Goal: Task Accomplishment & Management: Complete application form

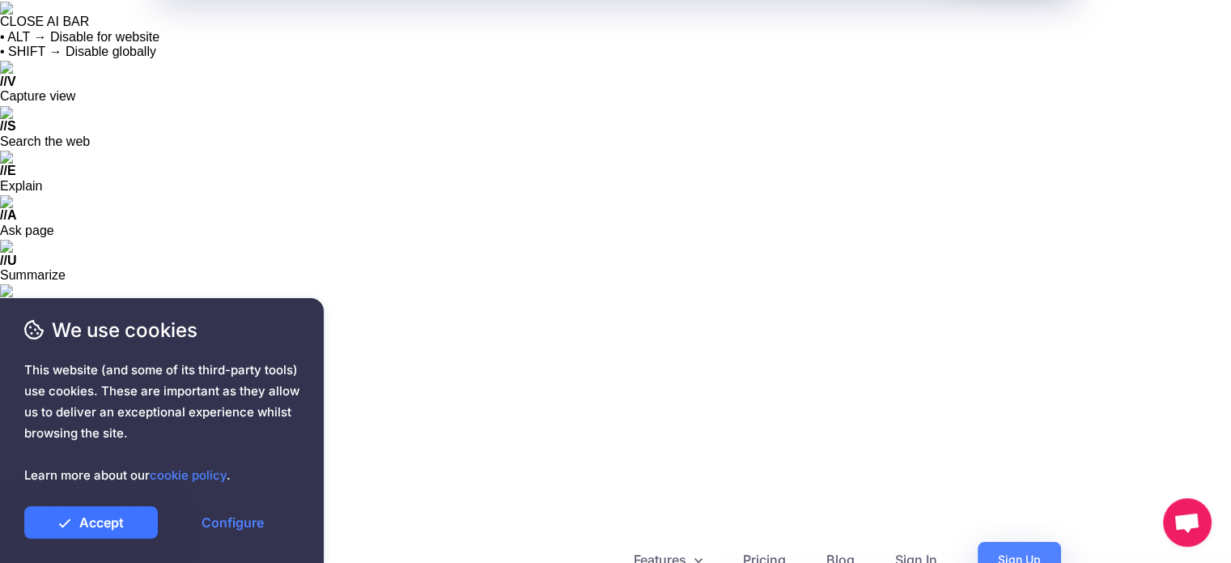
click at [117, 520] on link "Accept" at bounding box center [91, 522] width 134 height 32
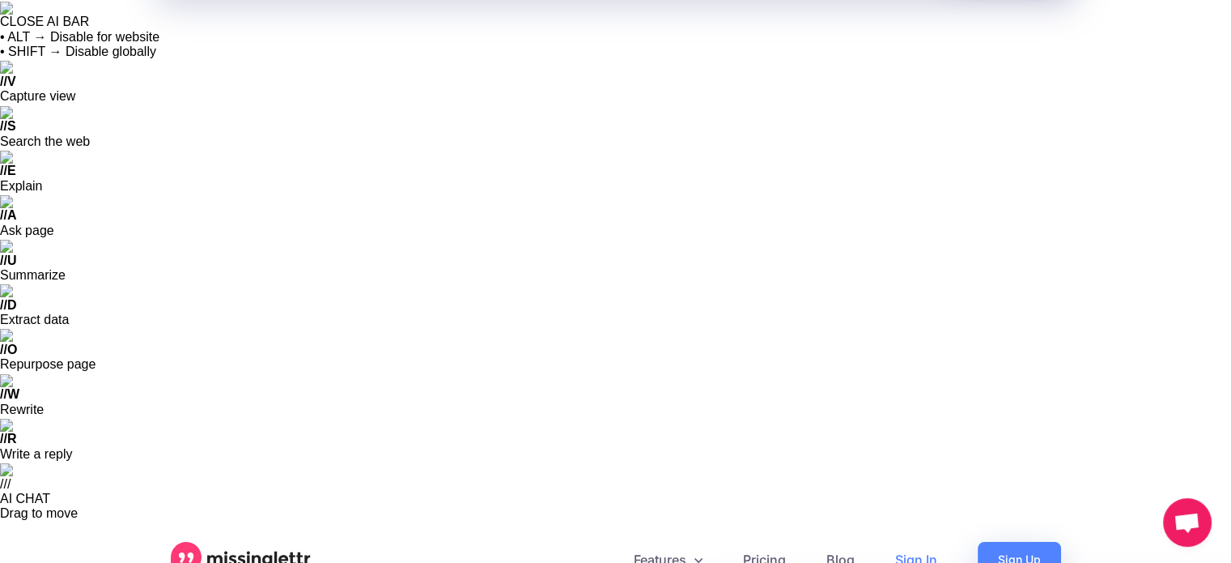
click at [917, 541] on link "Sign In" at bounding box center [916, 559] width 83 height 36
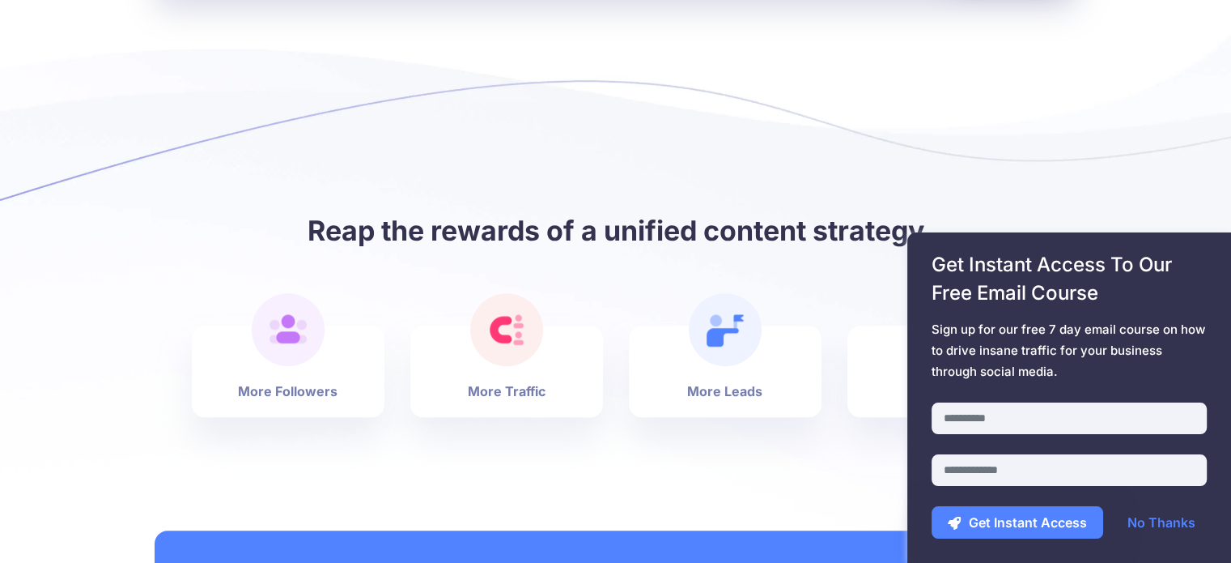
scroll to position [1295, 0]
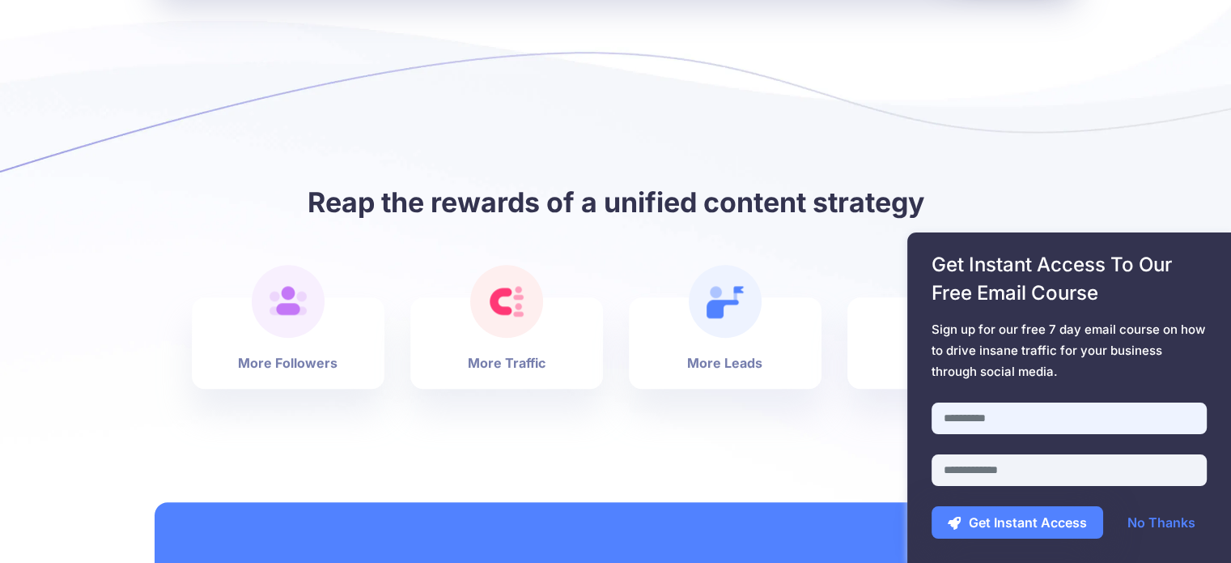
click at [1046, 418] on input "text" at bounding box center [1069, 418] width 275 height 32
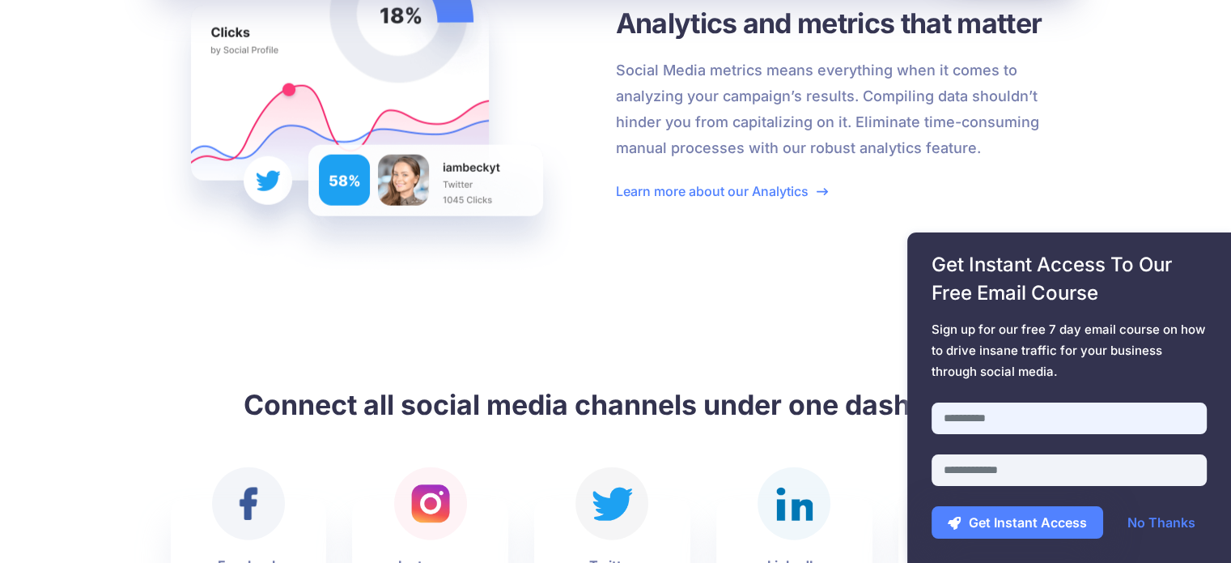
scroll to position [3723, 0]
